Goal: Navigation & Orientation: Find specific page/section

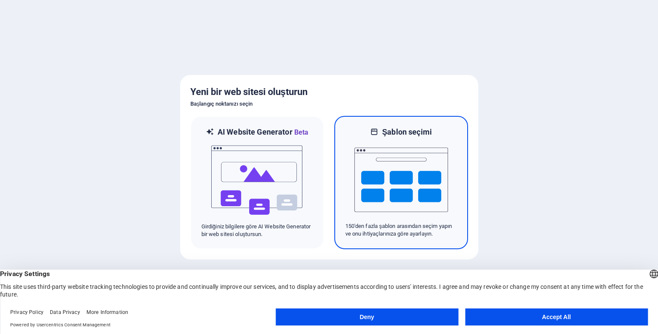
click at [405, 183] on img at bounding box center [401, 179] width 94 height 85
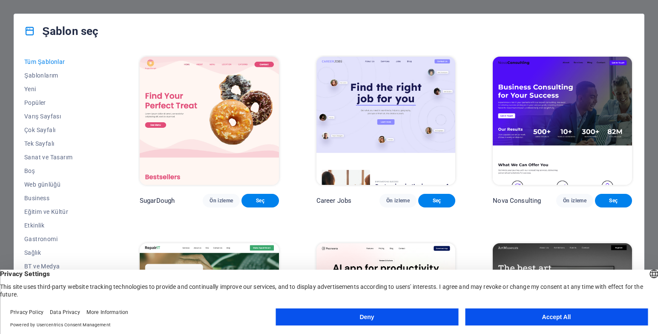
click at [548, 316] on button "Accept All" at bounding box center [556, 316] width 183 height 17
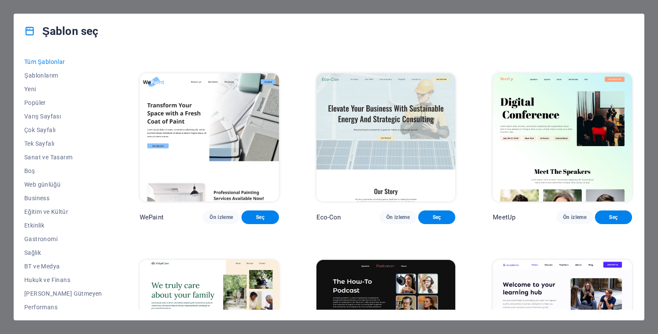
scroll to position [553, 0]
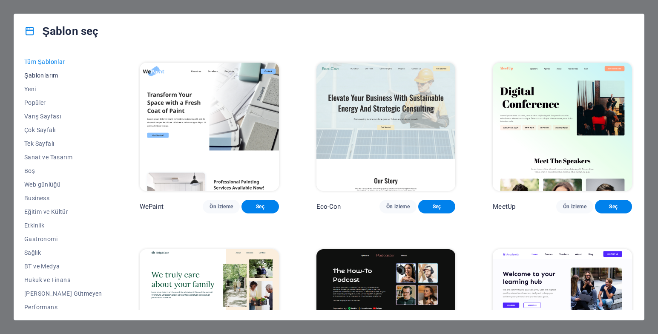
click at [50, 72] on span "Şablonlarım" at bounding box center [63, 75] width 78 height 7
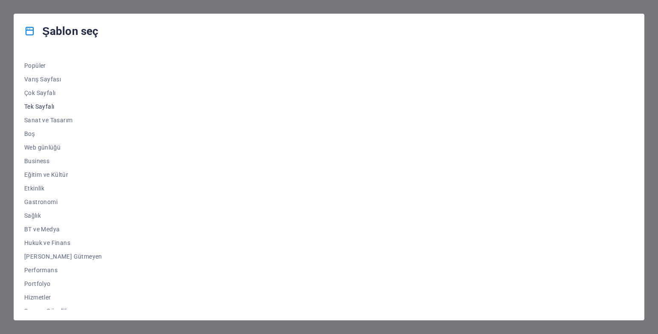
scroll to position [86, 0]
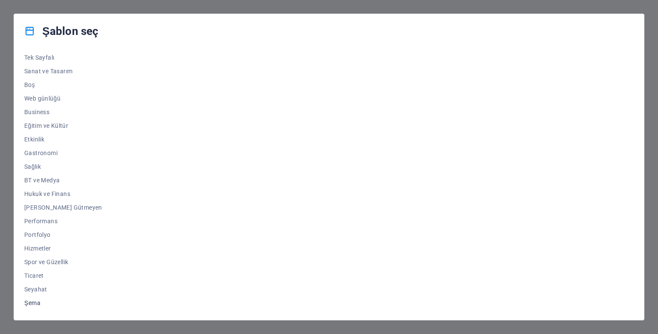
click at [38, 303] on span "Şema" at bounding box center [63, 302] width 78 height 7
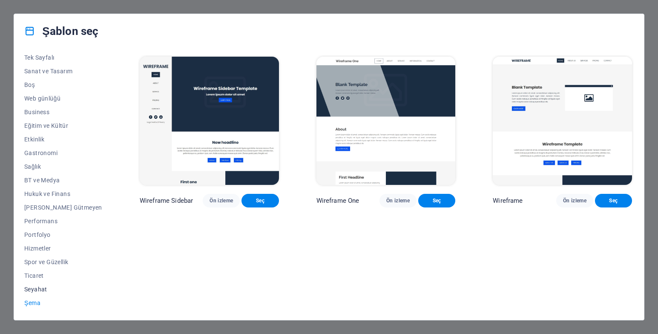
click at [38, 289] on span "Seyahat" at bounding box center [63, 289] width 78 height 7
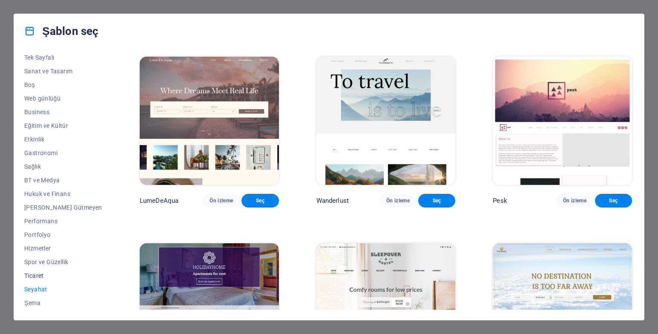
click at [38, 277] on span "Ticaret" at bounding box center [63, 275] width 78 height 7
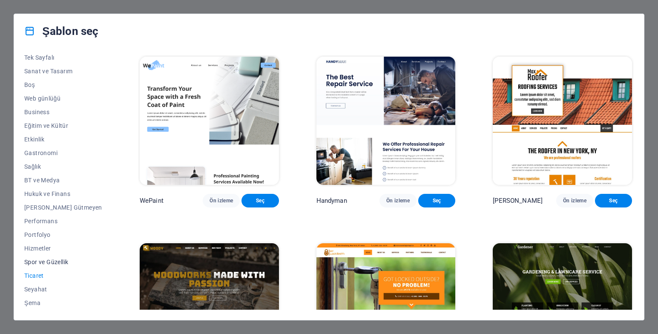
click at [40, 261] on span "Spor ve Güzellik" at bounding box center [63, 261] width 78 height 7
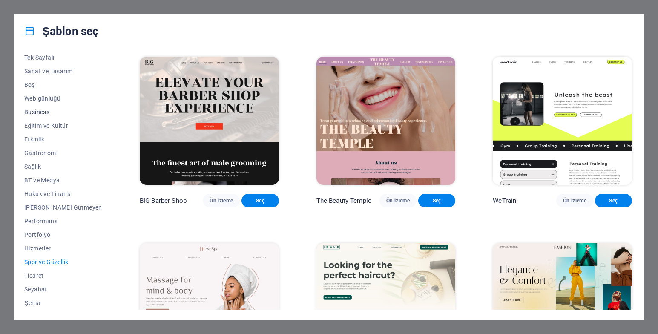
click at [41, 111] on span "Business" at bounding box center [63, 112] width 78 height 7
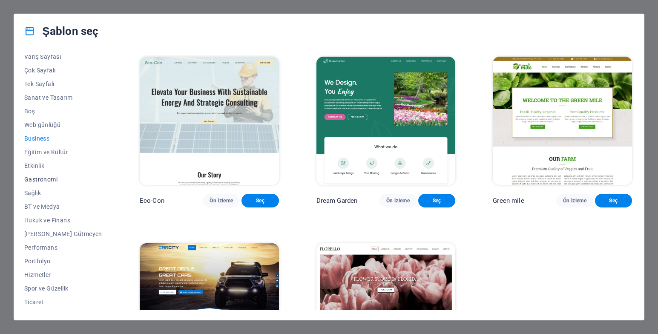
scroll to position [43, 0]
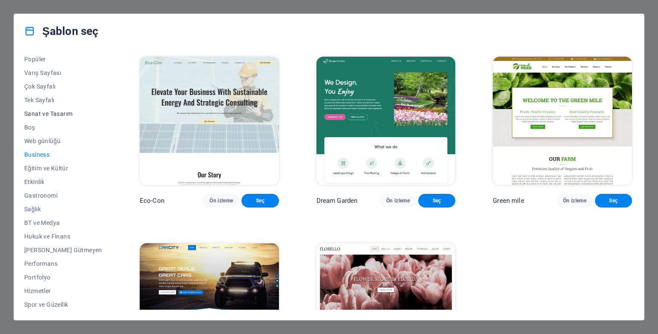
click at [46, 113] on span "Sanat ve Tasarım" at bounding box center [63, 113] width 78 height 7
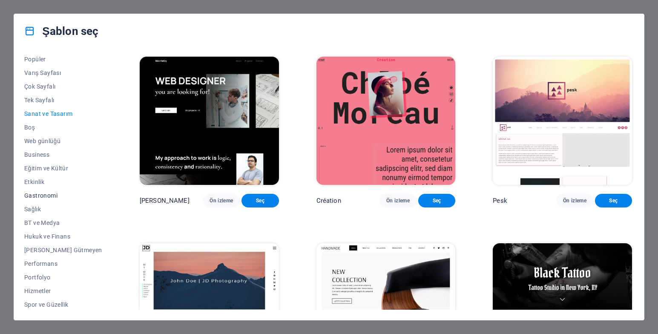
scroll to position [1, 0]
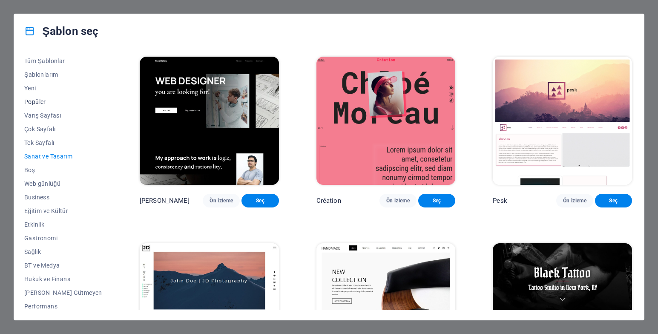
click at [34, 101] on span "Popüler" at bounding box center [63, 101] width 78 height 7
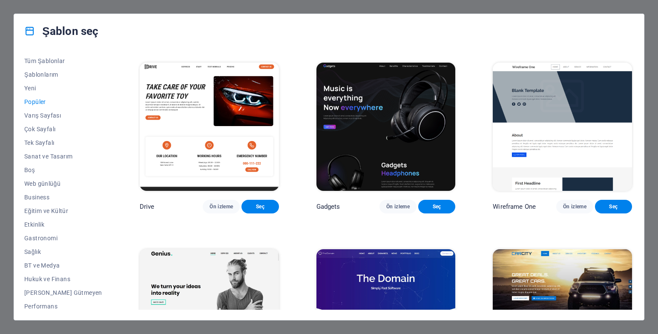
scroll to position [0, 0]
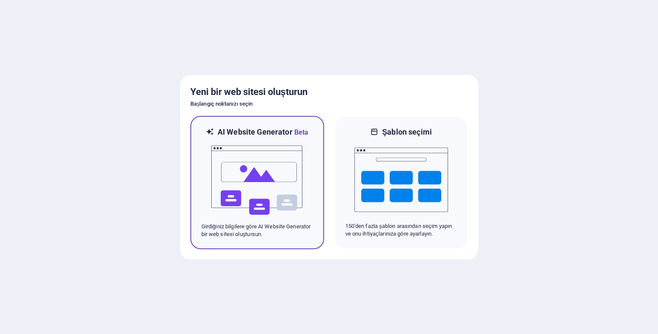
click at [283, 189] on img at bounding box center [257, 179] width 94 height 85
